Goal: Contribute content: Add original content to the website for others to see

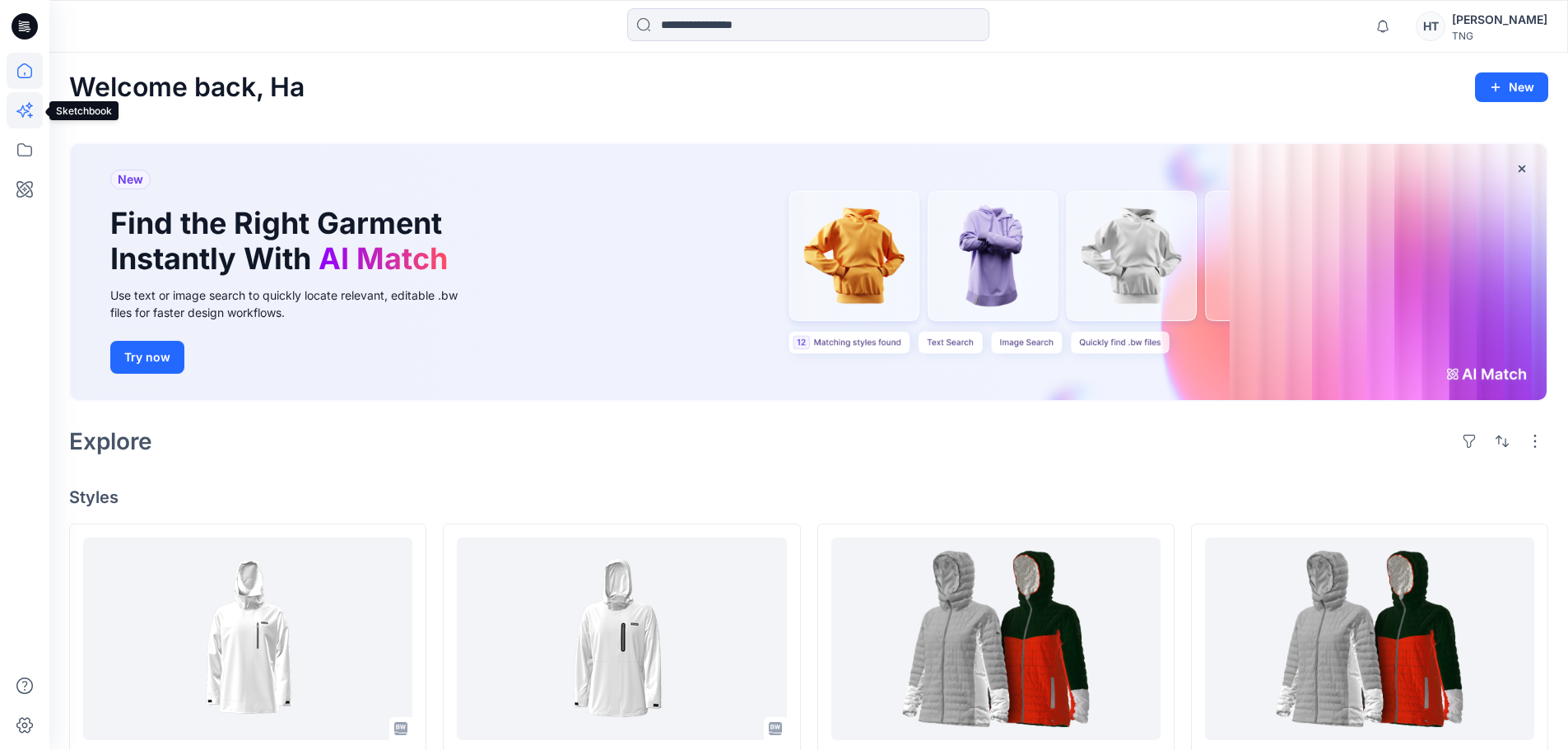
click at [33, 106] on icon at bounding box center [25, 110] width 36 height 36
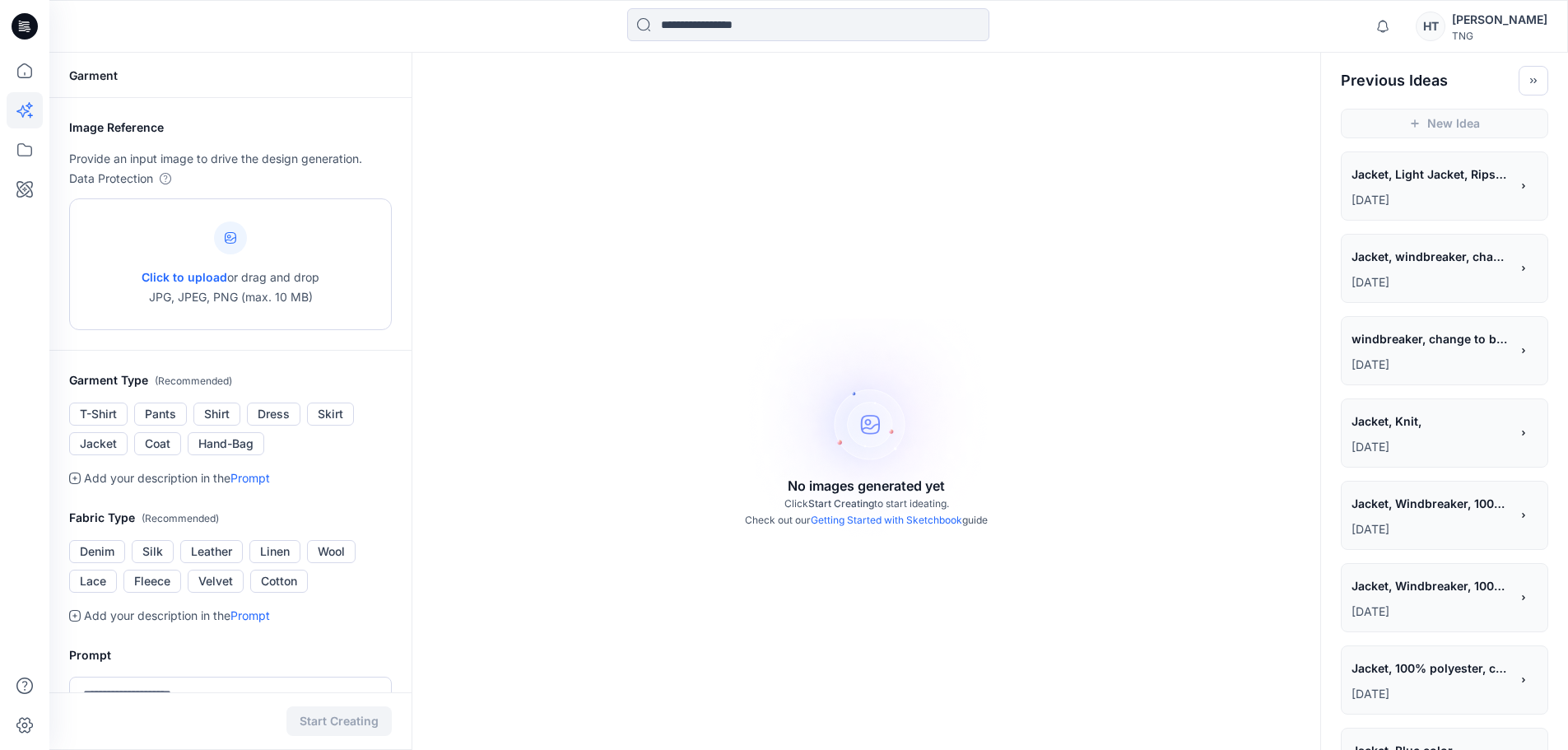
click at [218, 242] on div at bounding box center [231, 238] width 33 height 33
type input "**********"
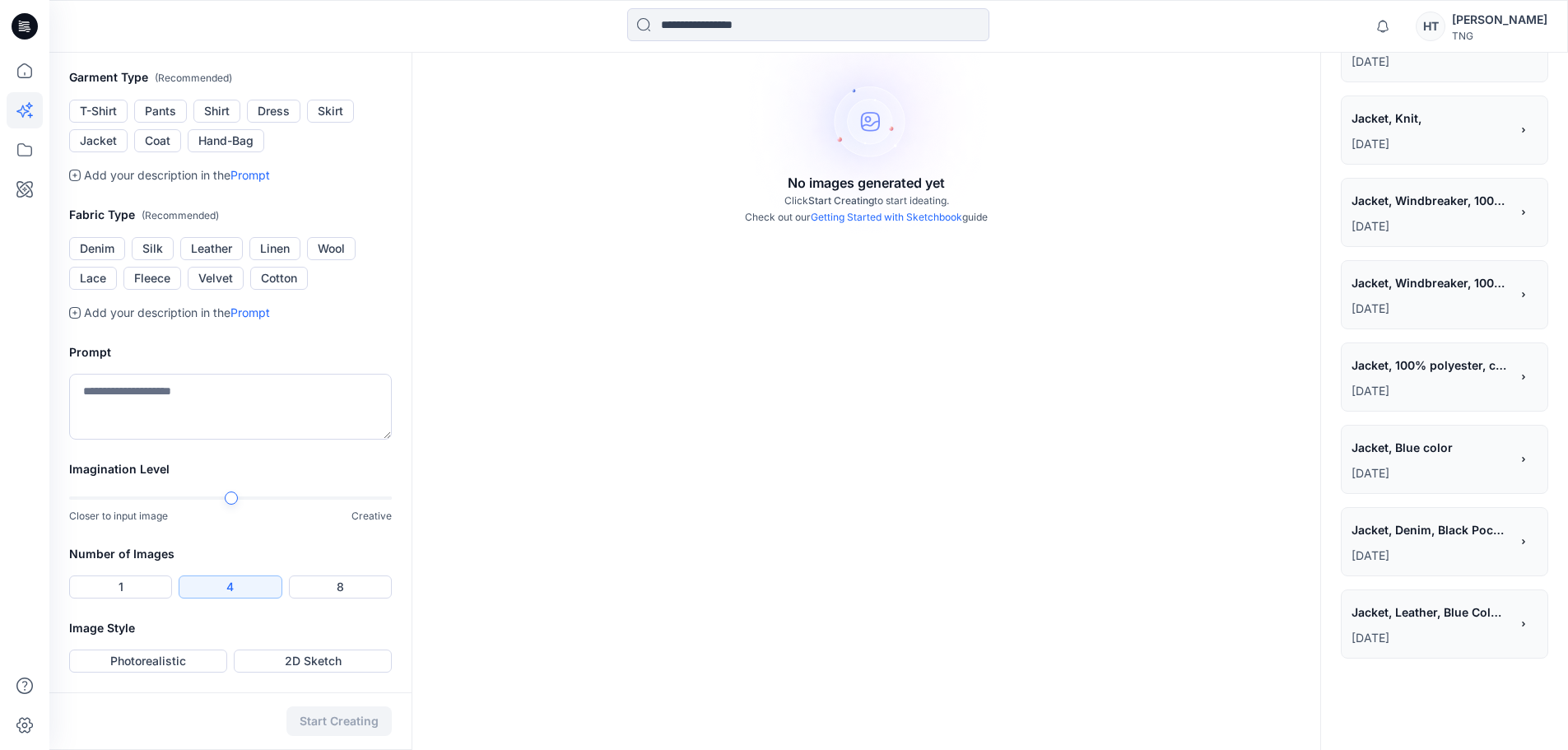
scroll to position [515, 0]
click at [198, 659] on button "Photorealistic" at bounding box center [148, 660] width 158 height 23
click at [118, 152] on button "Jacket" at bounding box center [98, 140] width 58 height 23
click at [199, 439] on textarea at bounding box center [231, 406] width 323 height 66
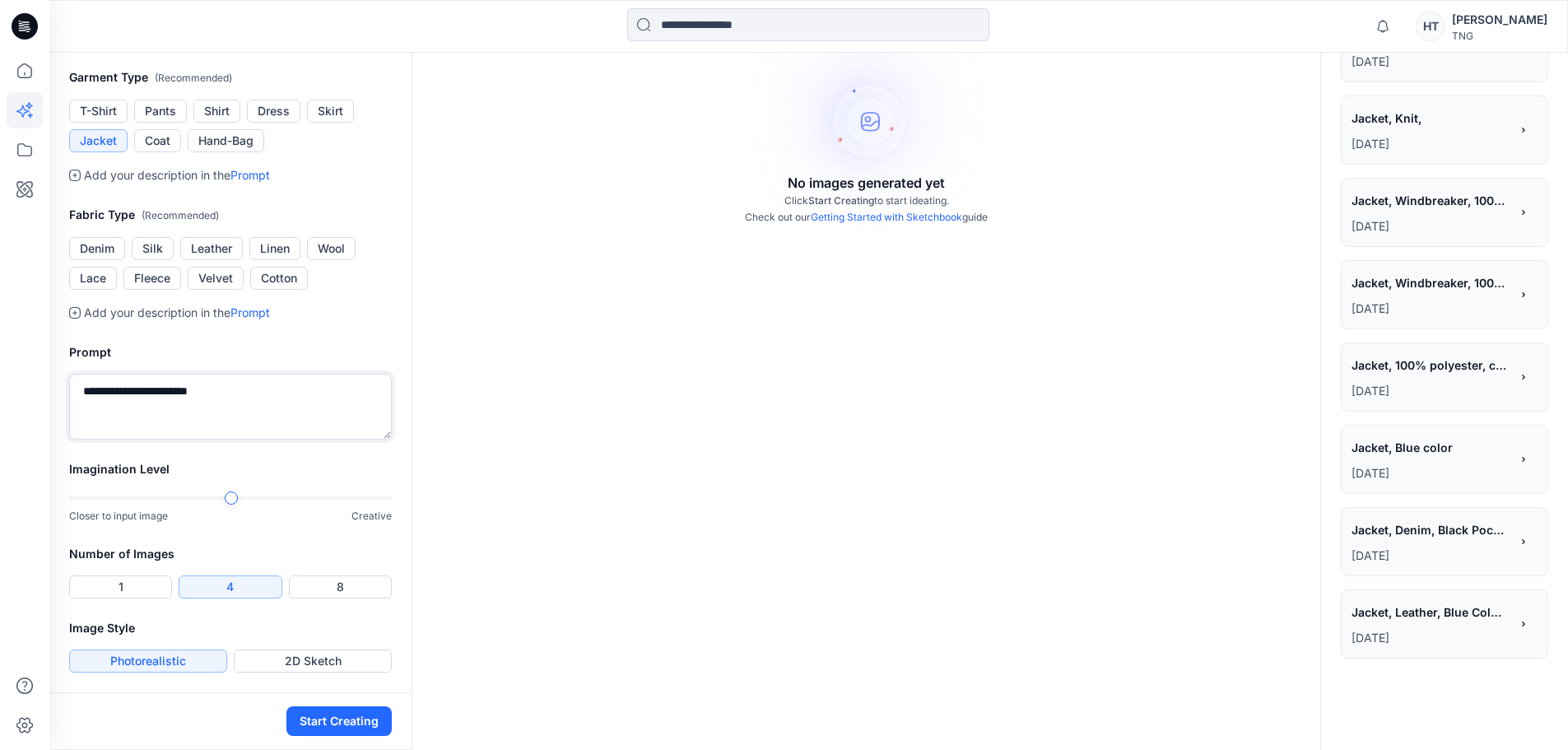
click at [137, 439] on textarea "**********" at bounding box center [231, 406] width 323 height 66
type textarea "**********"
click at [318, 718] on button "Start Creating" at bounding box center [339, 721] width 106 height 30
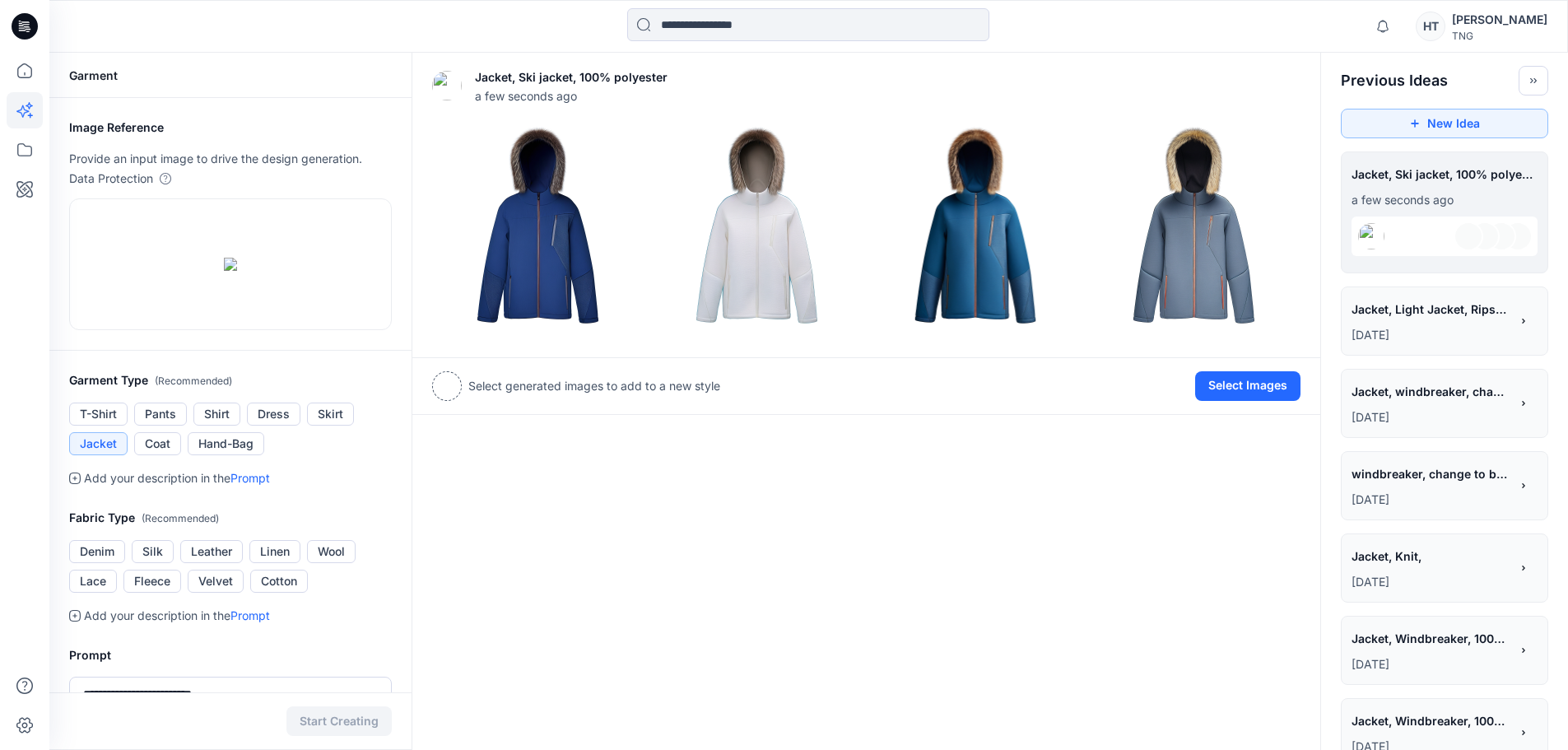
click at [1207, 459] on div "Jacket, Ski jacket, 100% polyester a few seconds ago Add Variation View Setting…" at bounding box center [866, 584] width 910 height 1063
click at [472, 133] on img at bounding box center [538, 231] width 211 height 211
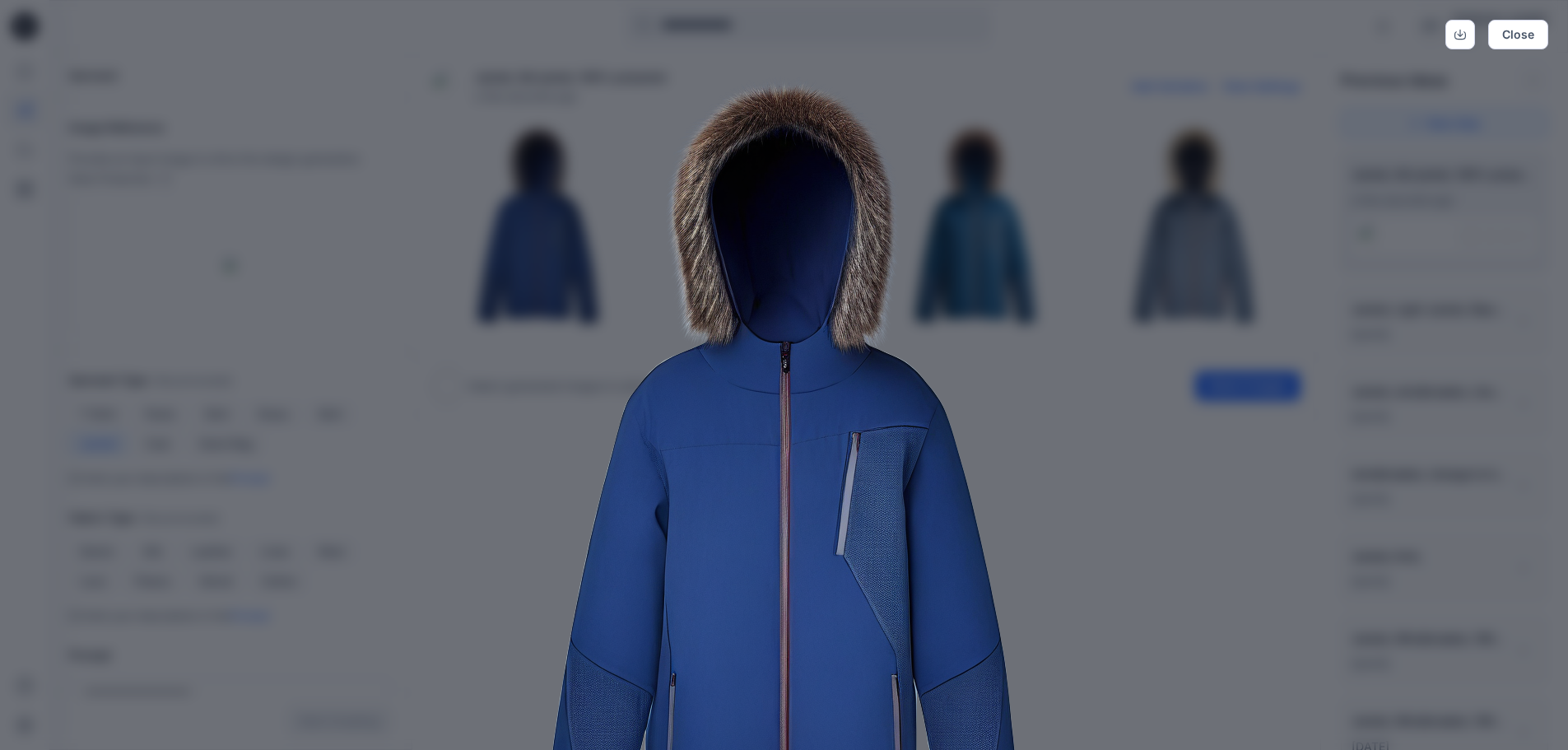
click at [102, 40] on div "Close" at bounding box center [784, 35] width 1529 height 30
click at [1247, 352] on div "Close" at bounding box center [784, 375] width 1568 height 750
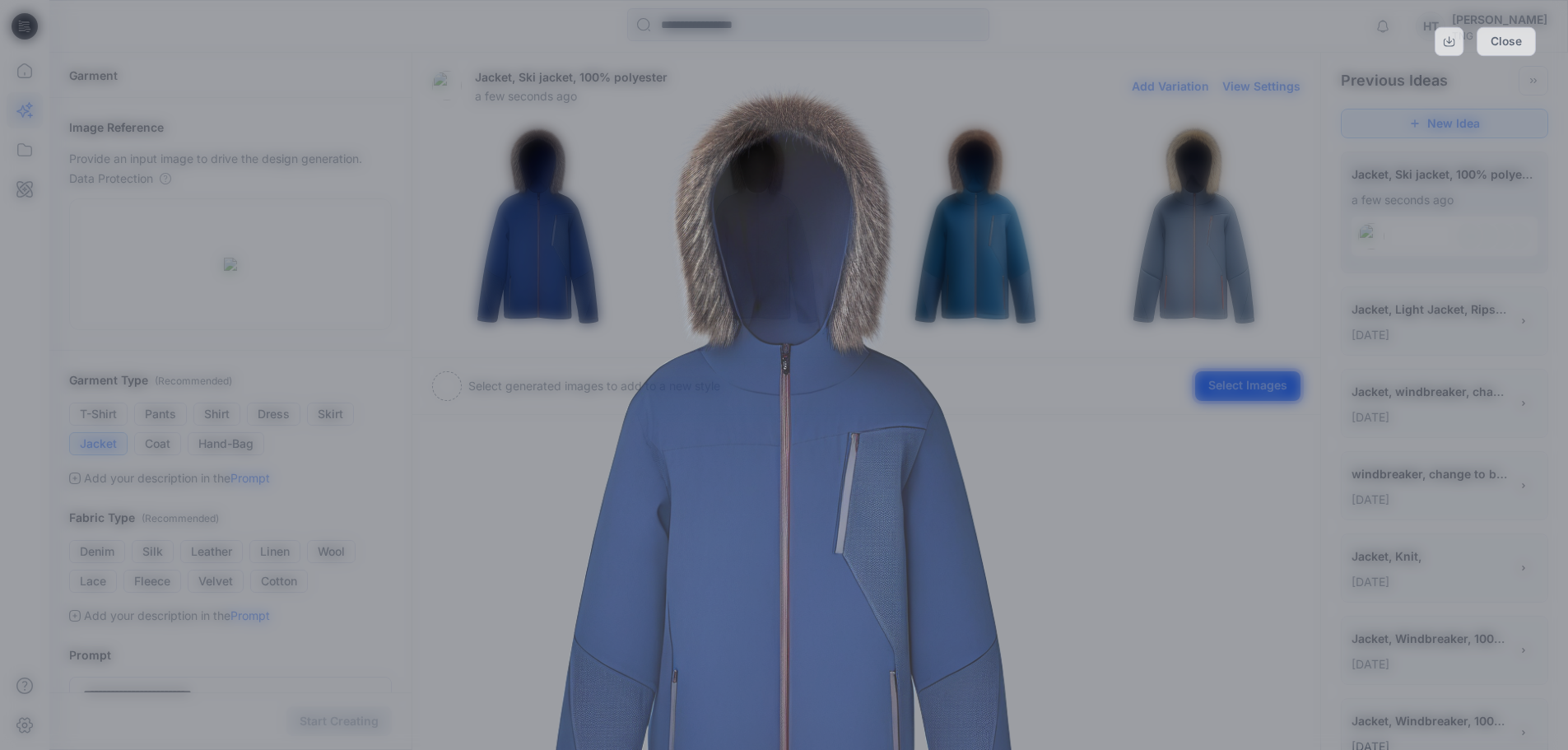
click at [1246, 396] on button "Select Images" at bounding box center [1248, 385] width 106 height 30
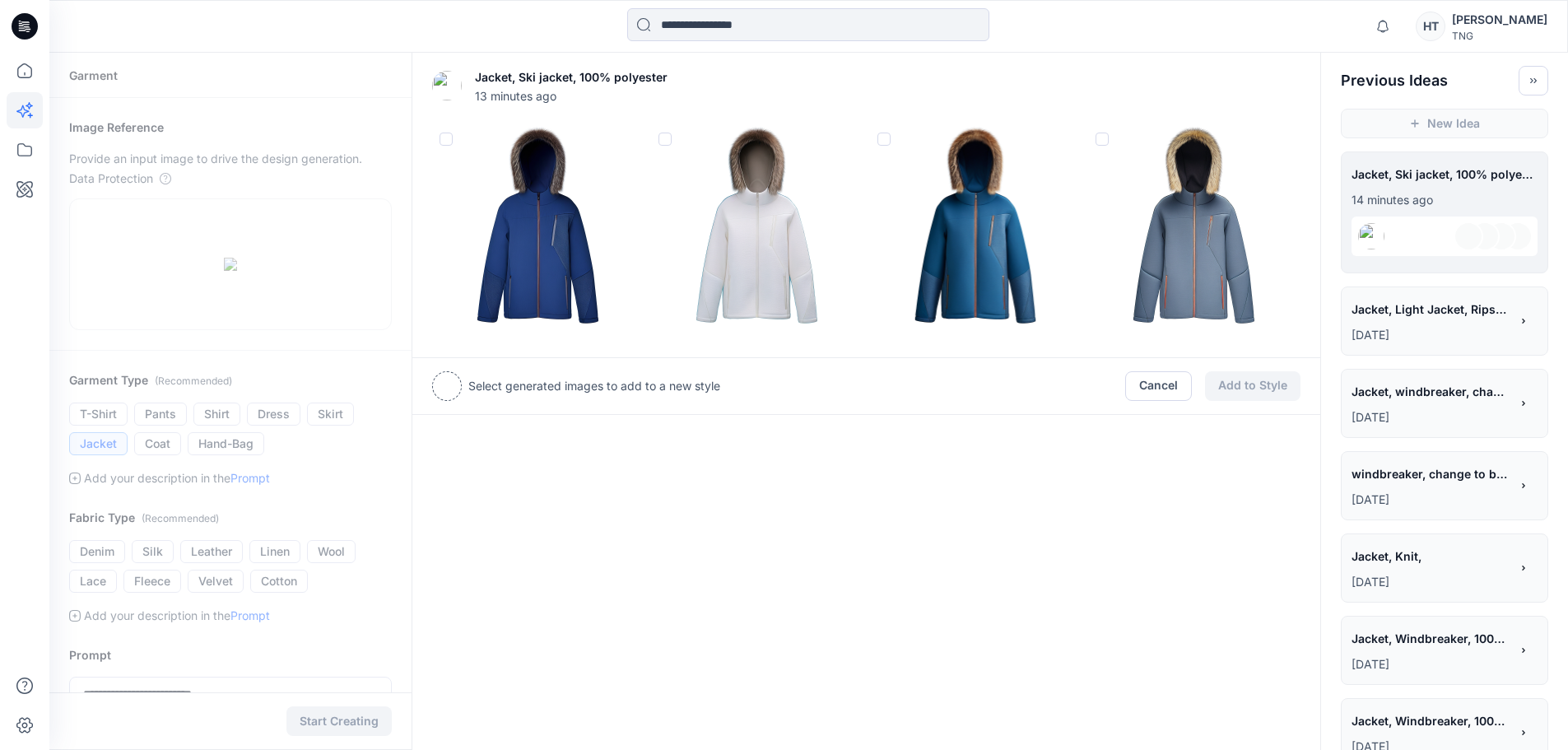
click at [445, 142] on span at bounding box center [446, 139] width 13 height 13
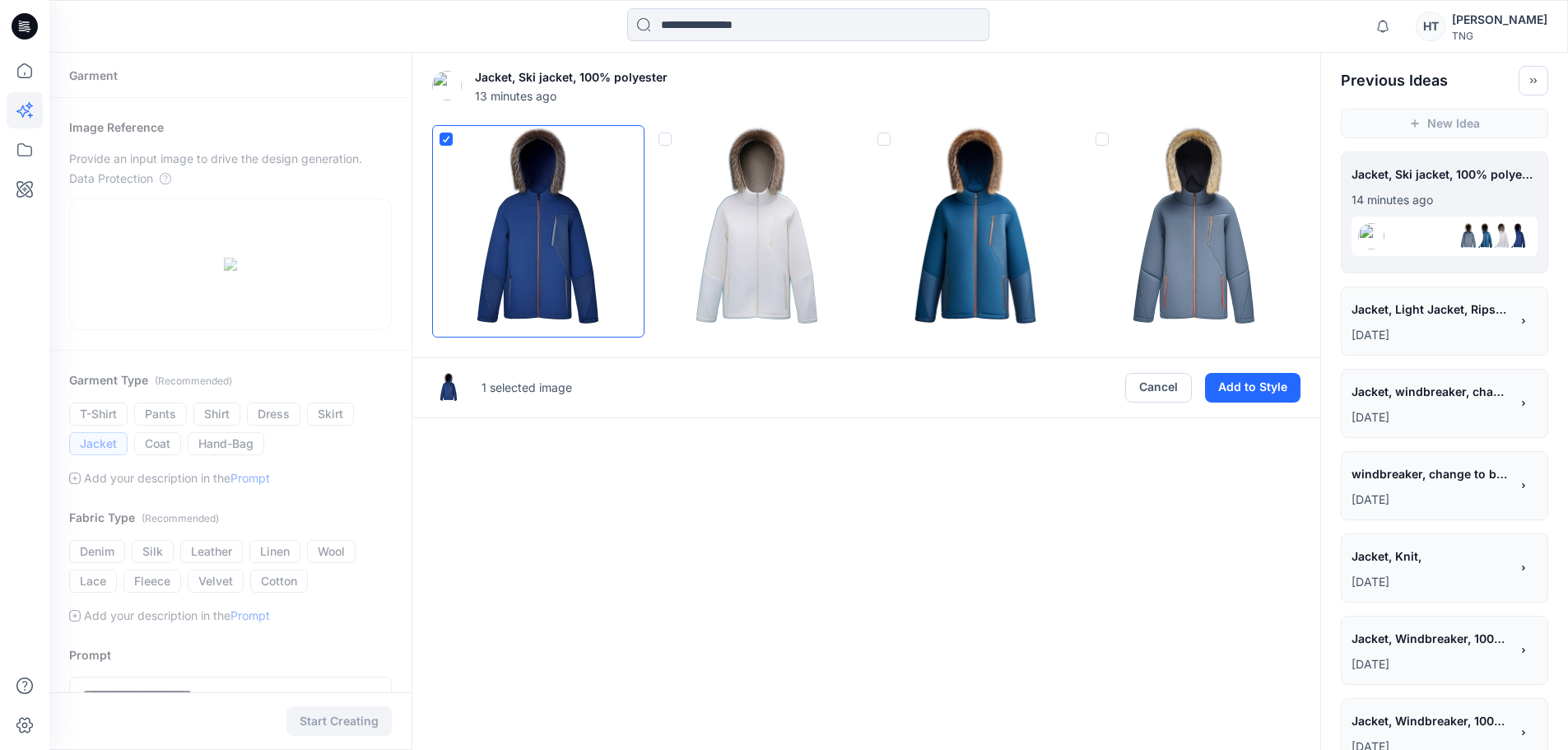
click at [663, 140] on span at bounding box center [665, 139] width 13 height 13
click at [892, 149] on img at bounding box center [975, 231] width 211 height 211
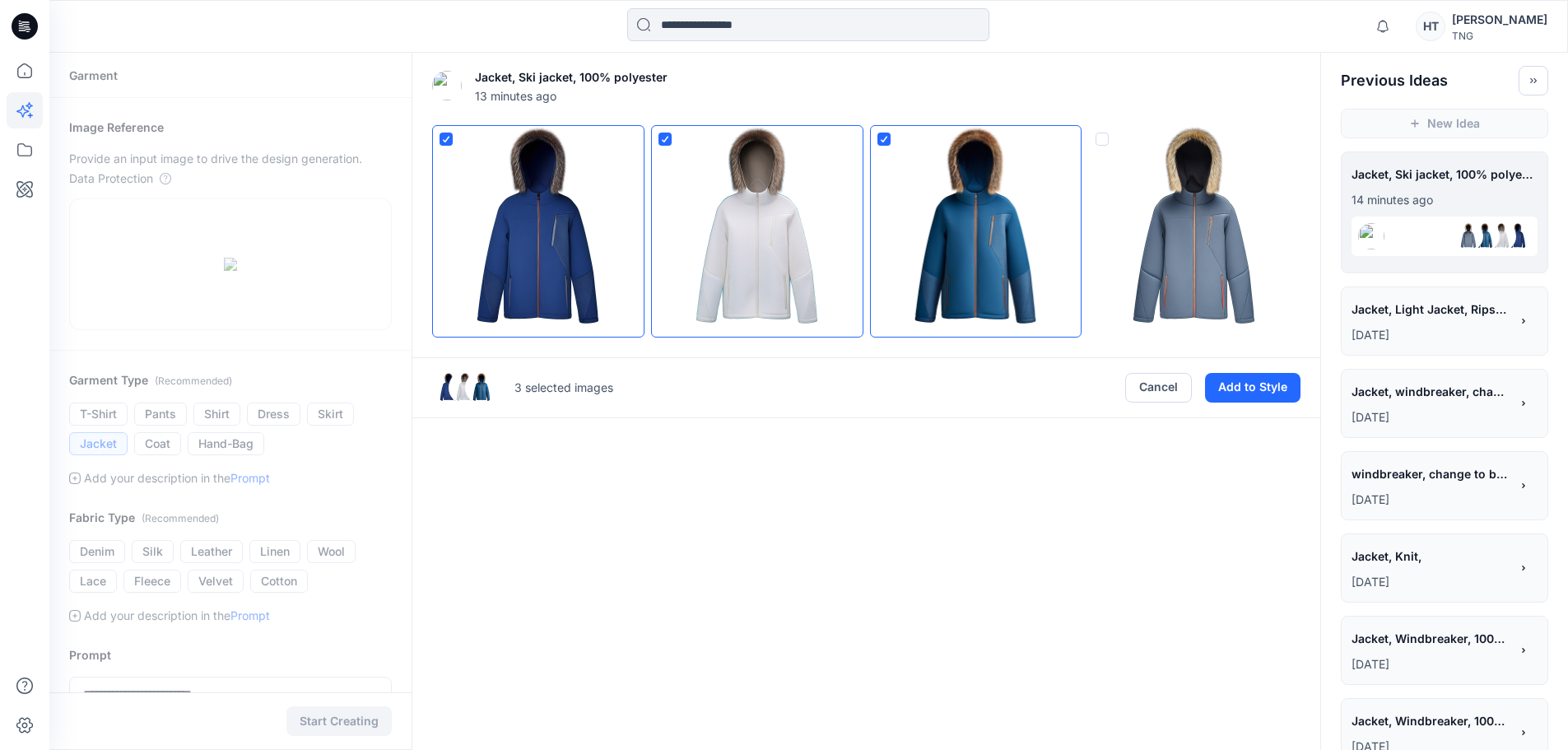
click at [1114, 131] on img at bounding box center [1193, 231] width 211 height 211
click at [892, 135] on img at bounding box center [975, 231] width 211 height 211
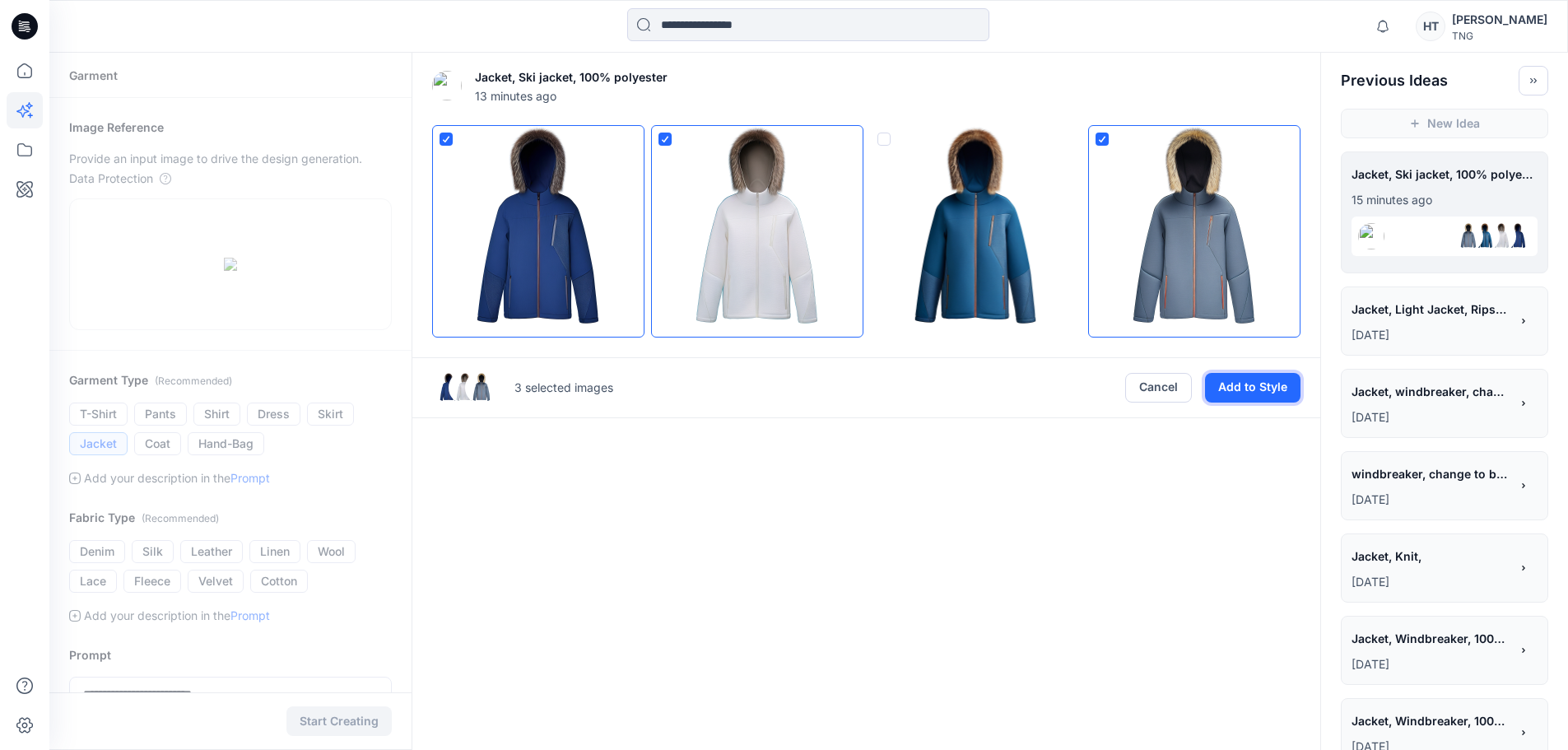
click at [1266, 390] on button "Add to Style" at bounding box center [1253, 387] width 96 height 30
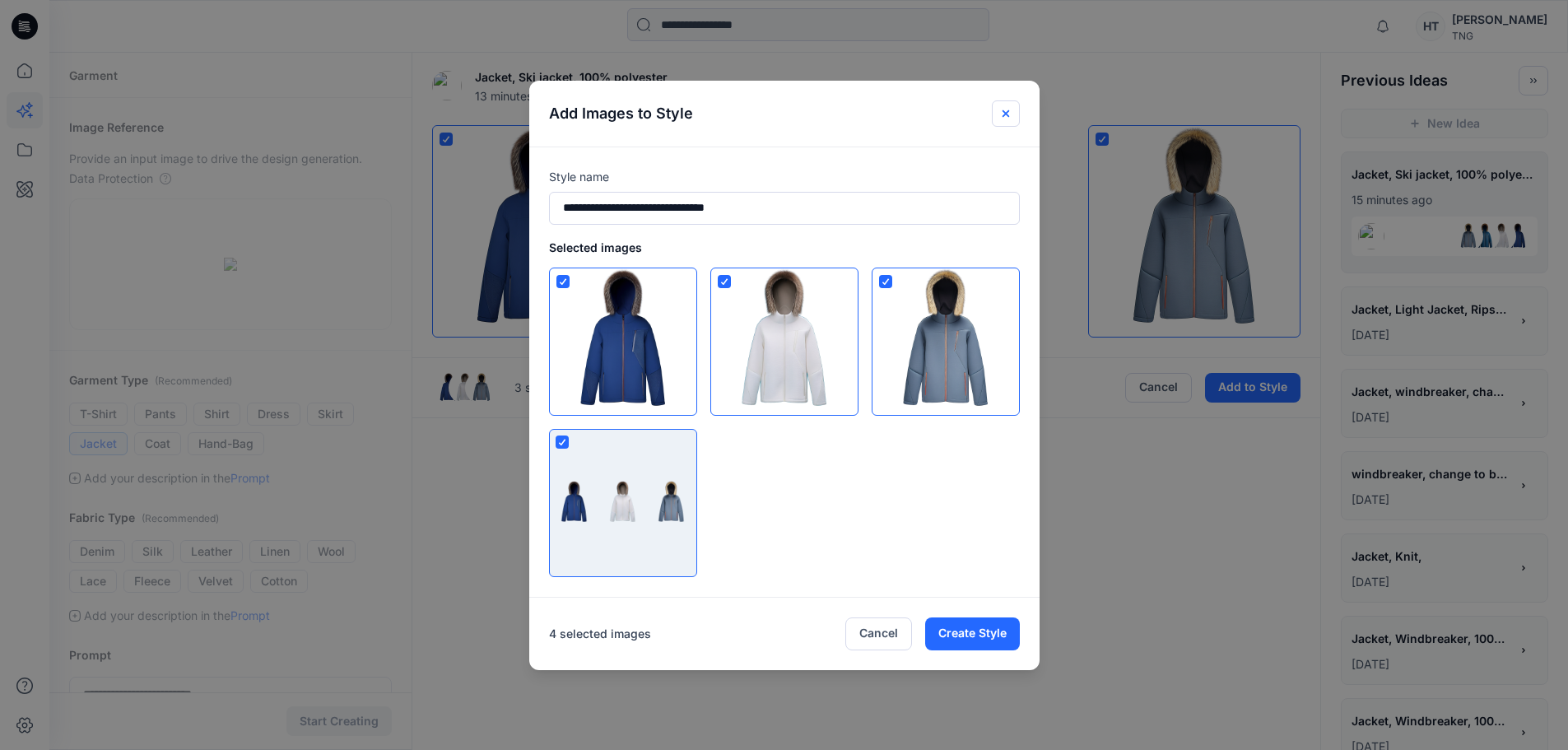
click at [1008, 110] on icon "Close" at bounding box center [1005, 112] width 6 height 6
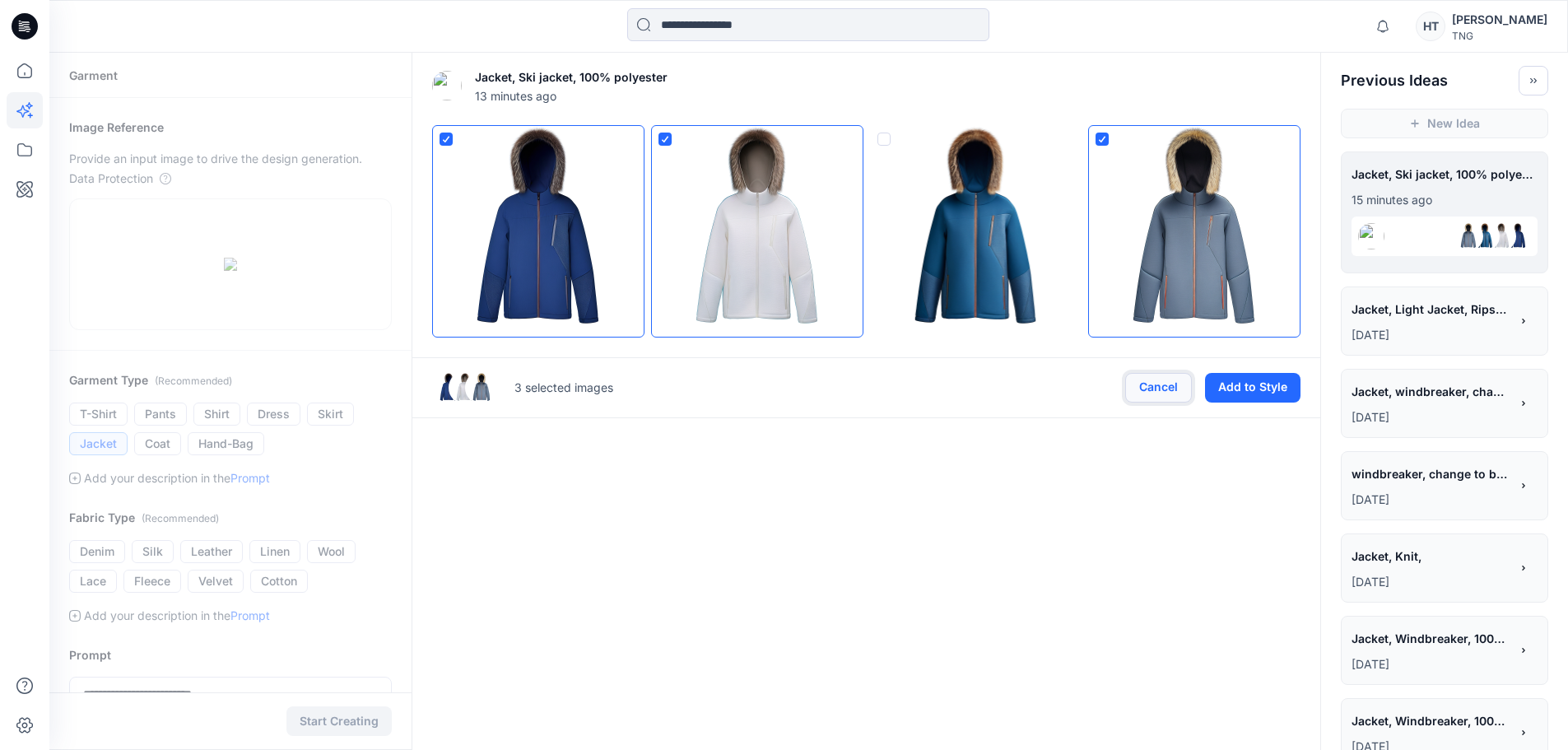
click at [1170, 397] on button "Cancel" at bounding box center [1158, 387] width 67 height 30
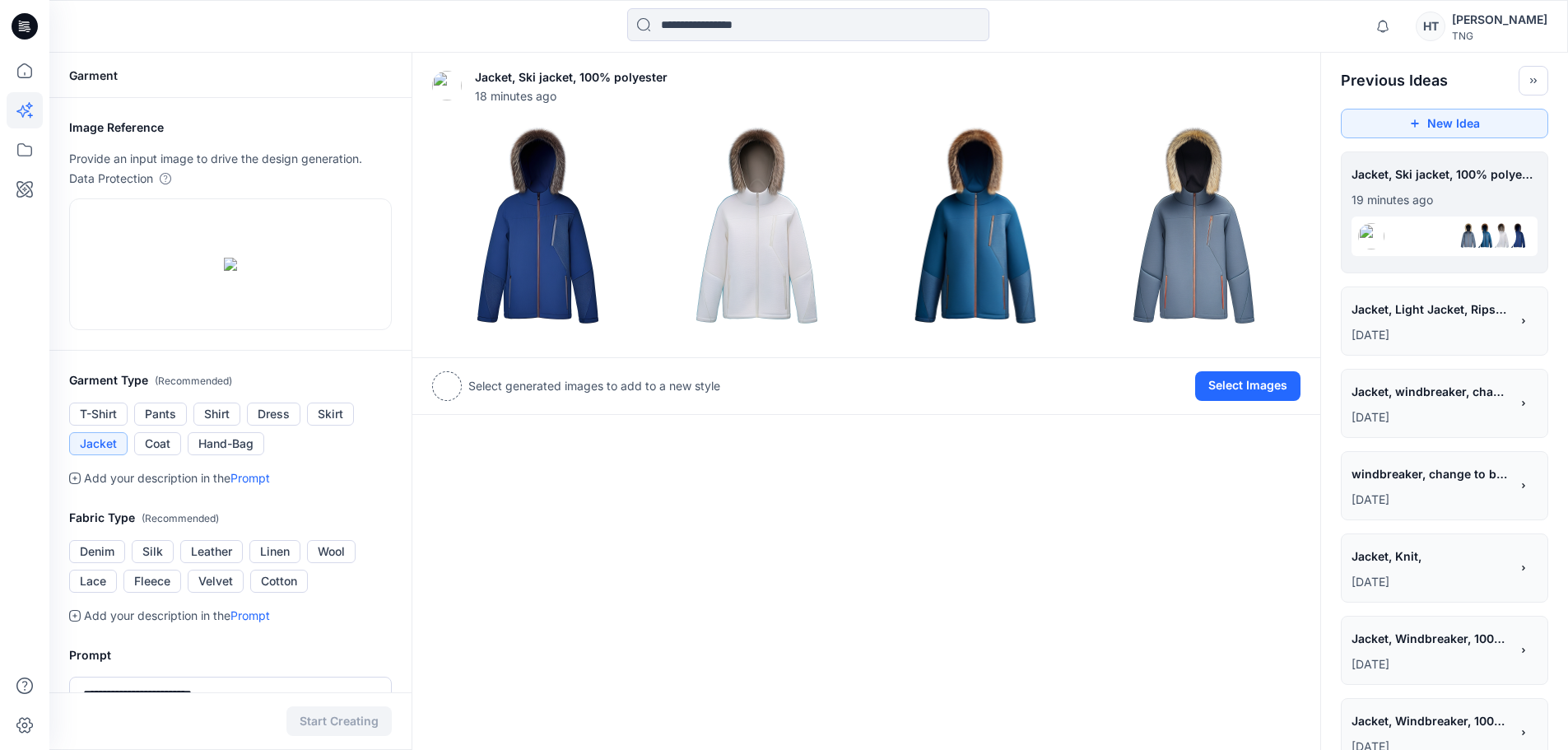
click at [1450, 316] on span "Jacket, Light Jacket, Ripstop 86% nylon 14% spandex, Weight 62 GSM, change to f…" at bounding box center [1430, 309] width 157 height 24
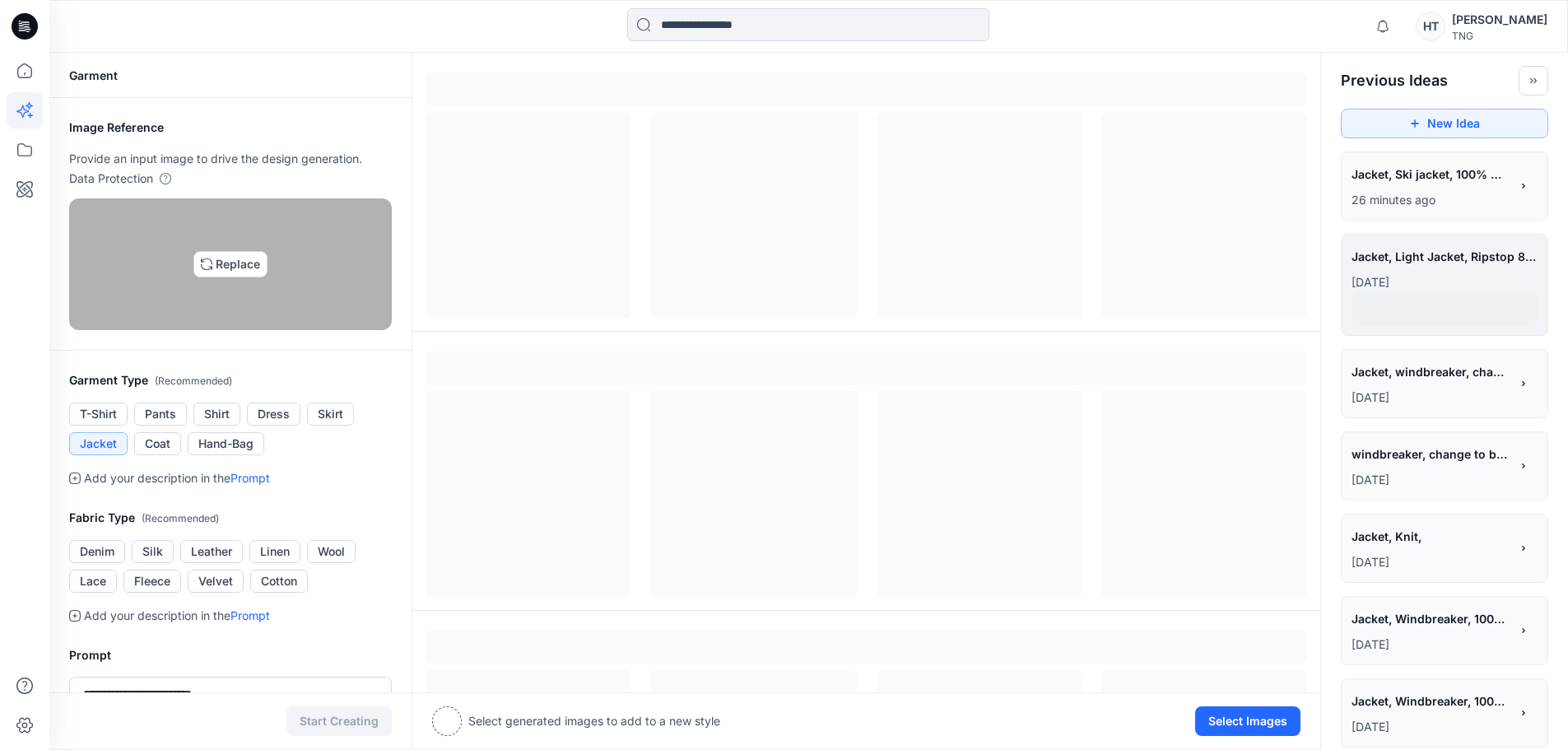
click at [237, 271] on img at bounding box center [231, 264] width 13 height 13
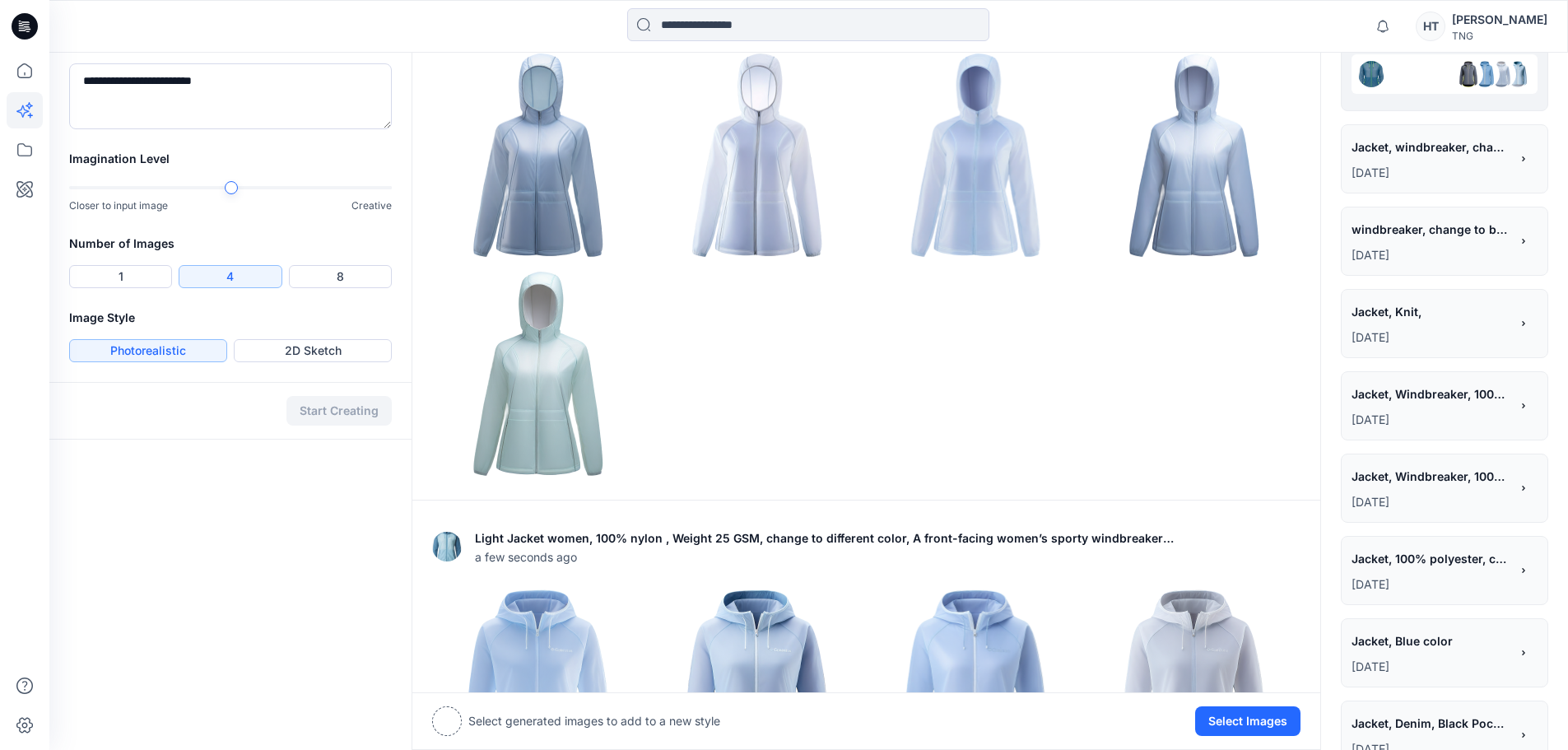
scroll to position [614, 0]
click at [1476, 248] on p "[DATE]" at bounding box center [1430, 253] width 158 height 20
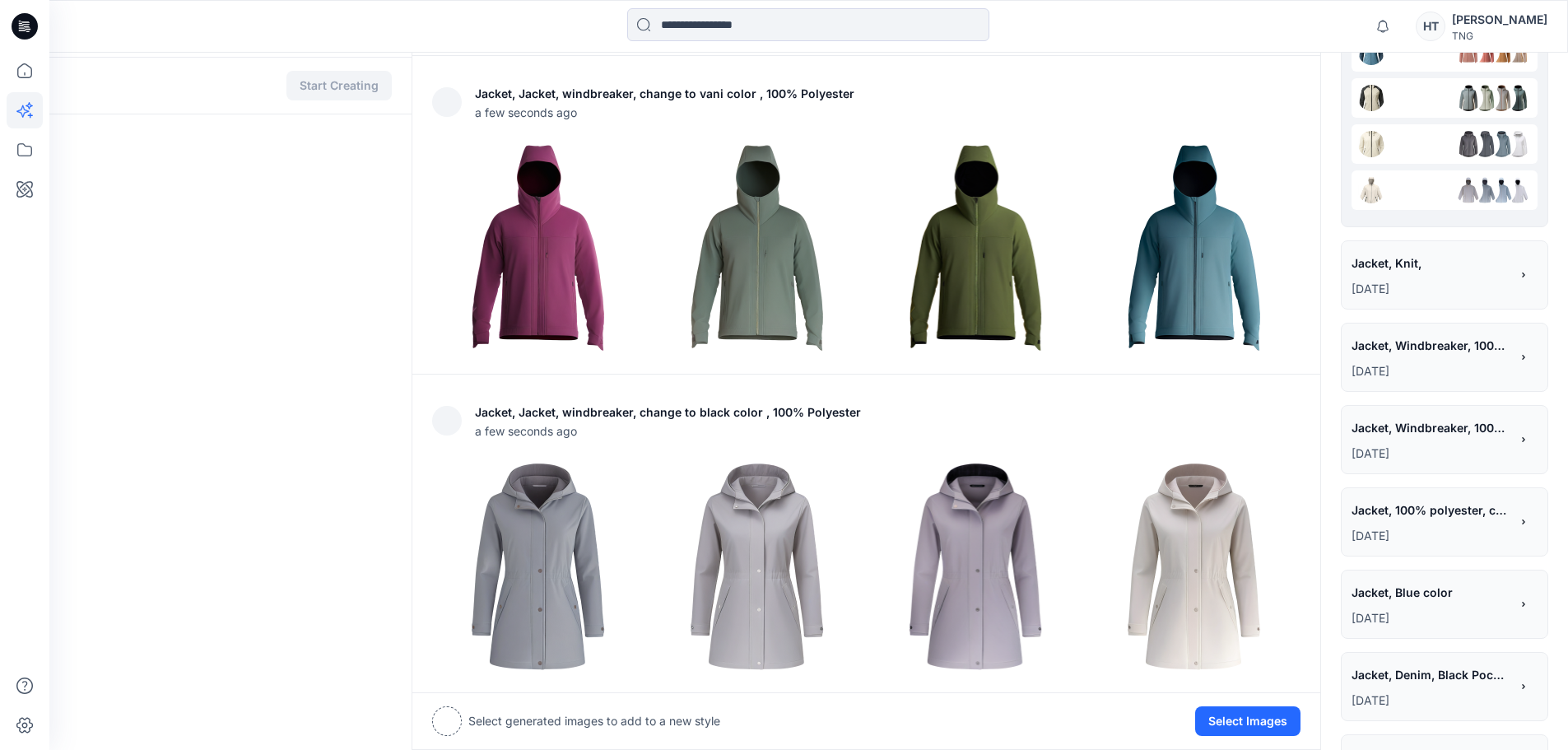
scroll to position [987, 0]
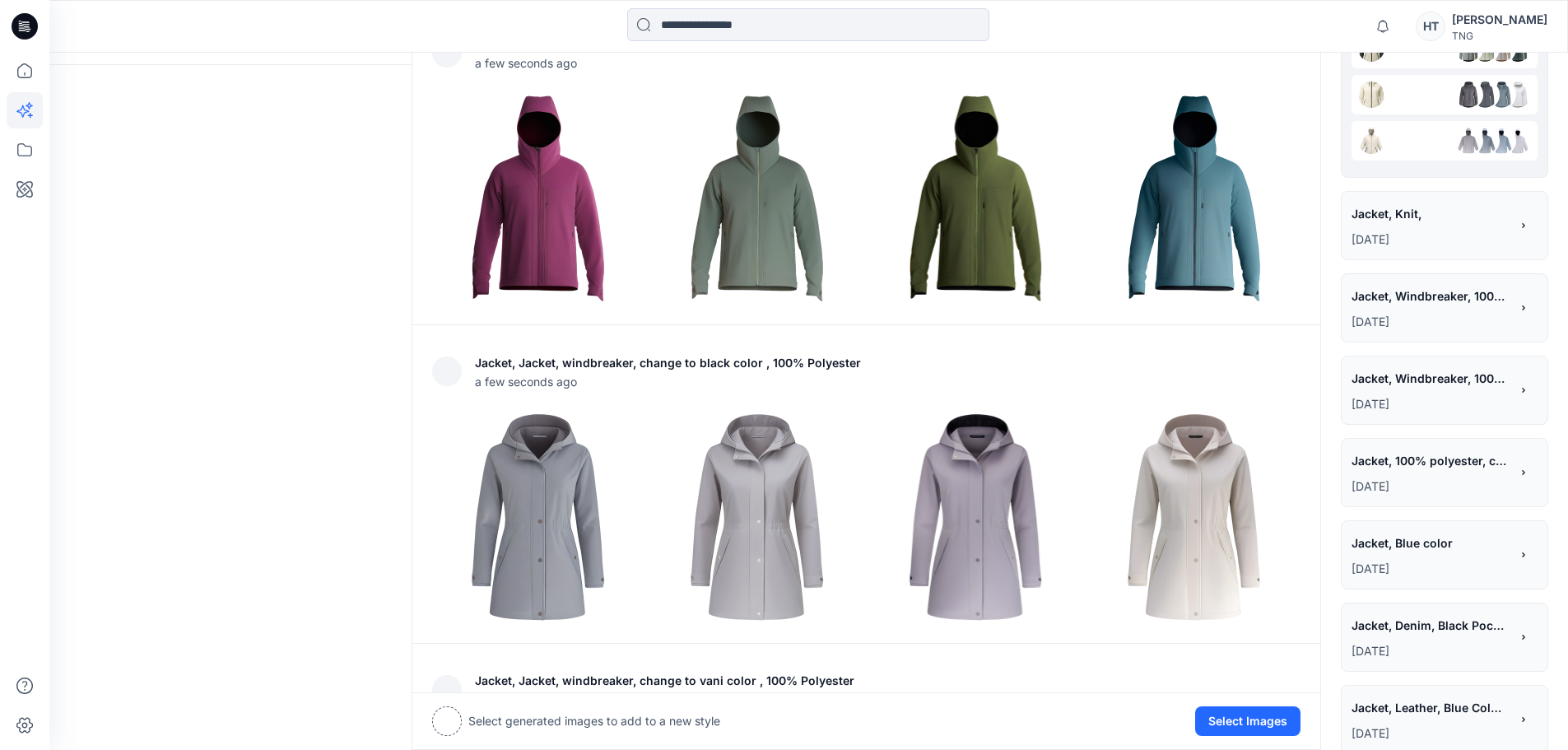
click at [1410, 457] on span "Jacket, 100% polyester, change to 5 color" at bounding box center [1430, 460] width 157 height 24
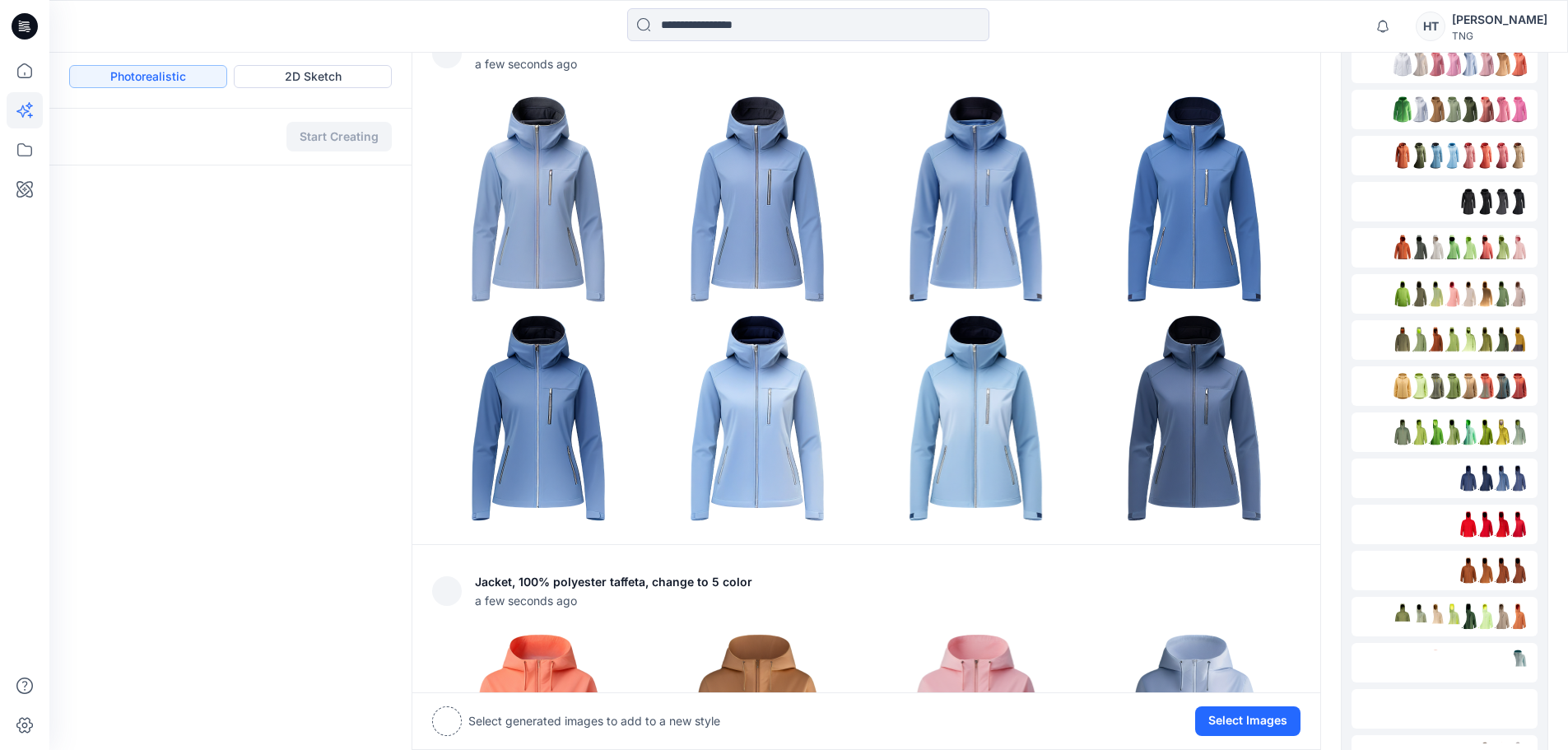
scroll to position [905, 0]
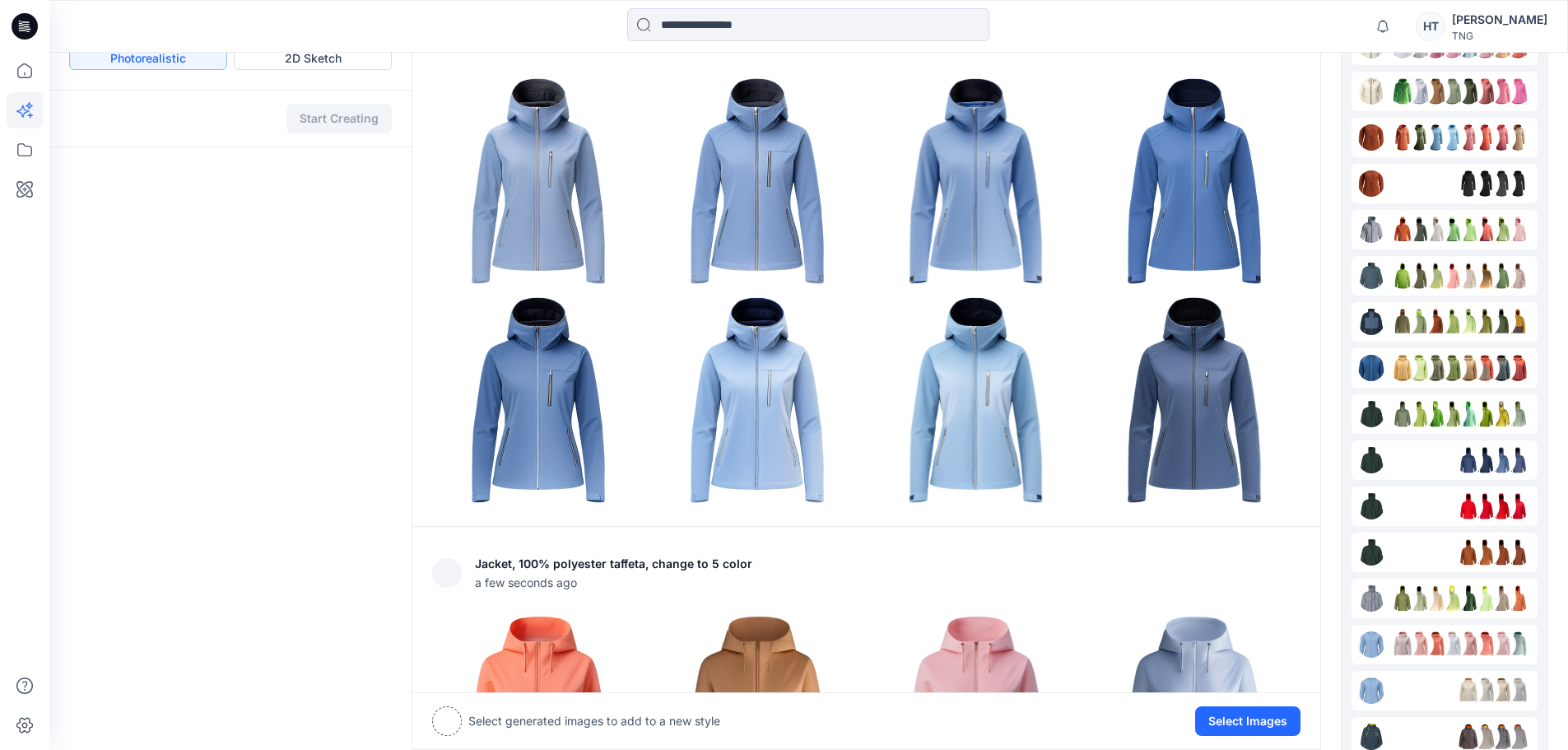
click at [1496, 132] on img at bounding box center [1484, 137] width 26 height 26
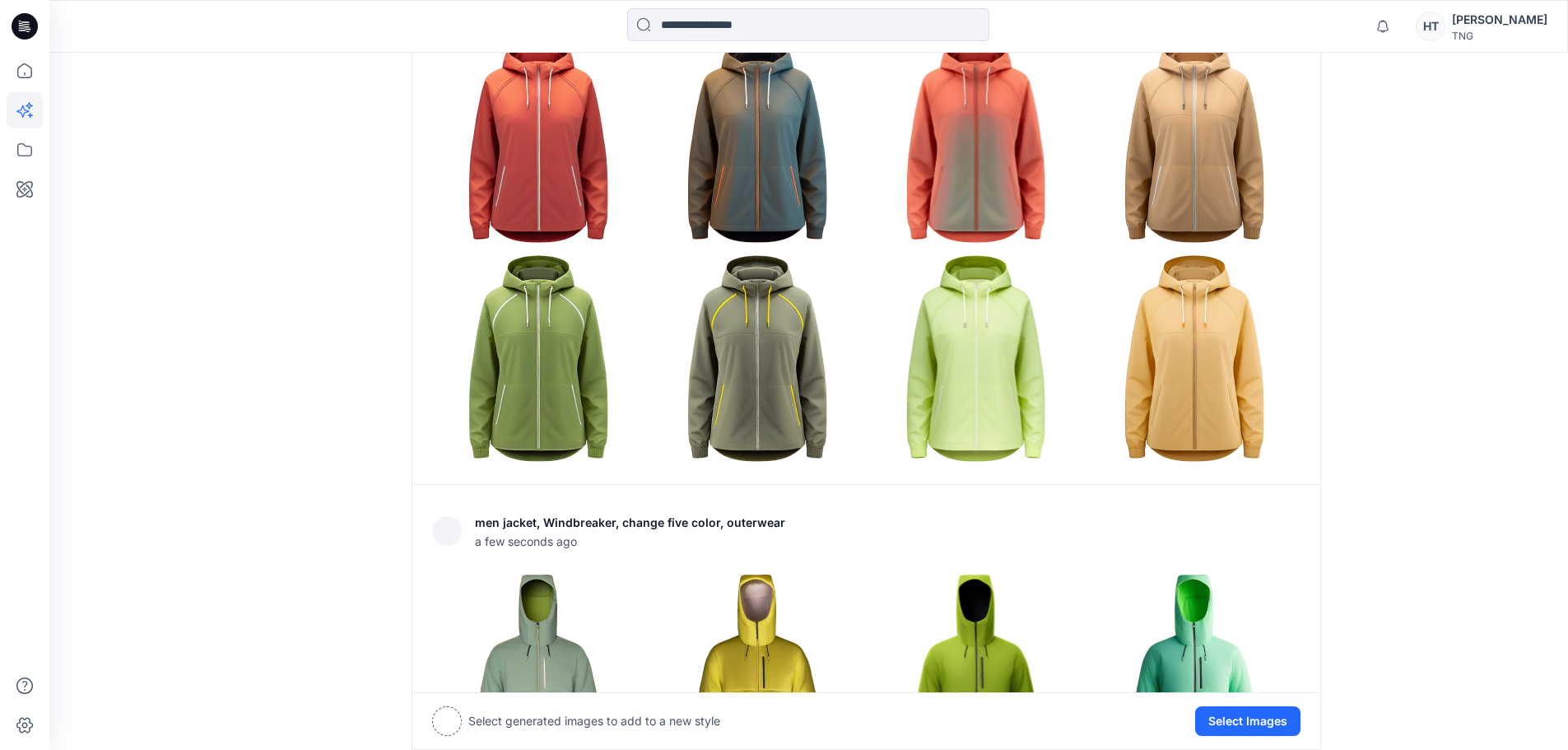
scroll to position [4941, 0]
